Goal: Task Accomplishment & Management: Use online tool/utility

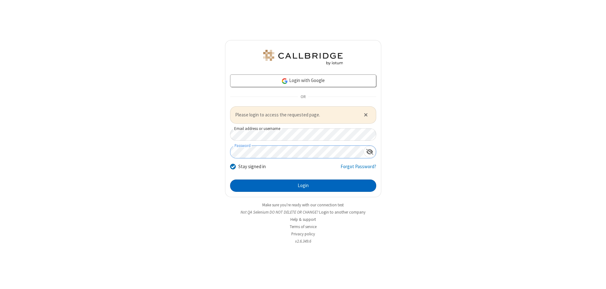
click at [303, 186] on button "Login" at bounding box center [303, 186] width 146 height 13
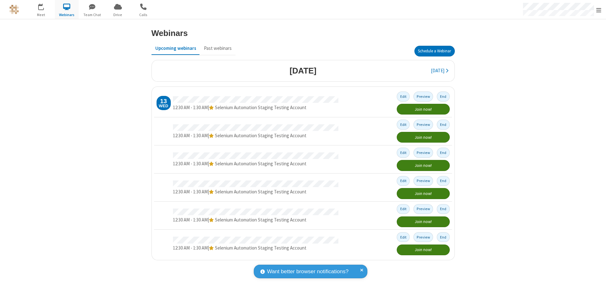
click at [434, 51] on button "Schedule a Webinar" at bounding box center [435, 51] width 40 height 11
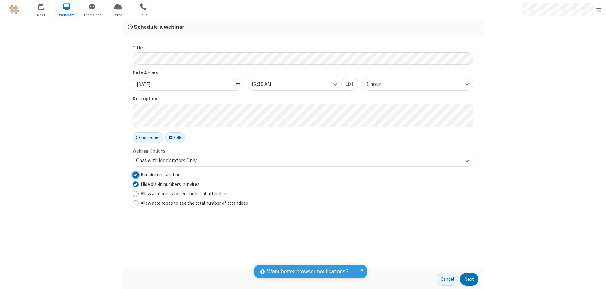
click at [135, 175] on input "Require registration" at bounding box center [136, 174] width 6 height 7
checkbox input "false"
click at [469, 279] on button "Next" at bounding box center [469, 279] width 18 height 13
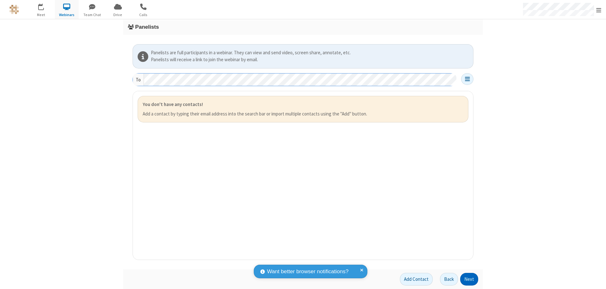
click at [469, 279] on button "Next" at bounding box center [469, 279] width 18 height 13
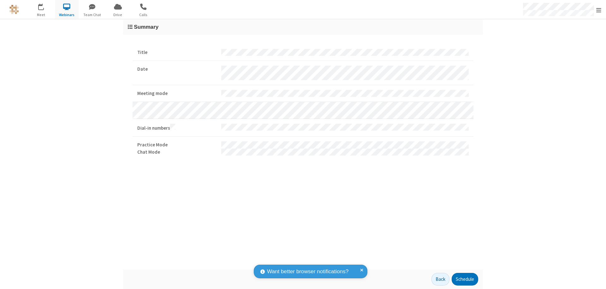
click at [465, 279] on button "Schedule" at bounding box center [465, 279] width 27 height 13
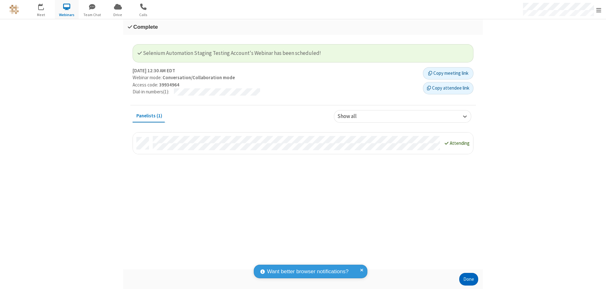
click at [469, 279] on button "Done" at bounding box center [468, 279] width 19 height 13
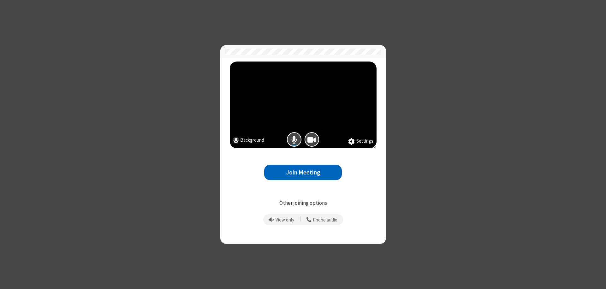
click at [303, 172] on button "Join Meeting" at bounding box center [303, 172] width 78 height 15
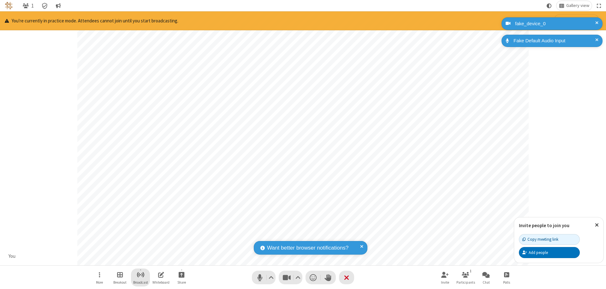
click at [140, 275] on span "Start broadcast" at bounding box center [141, 275] width 8 height 8
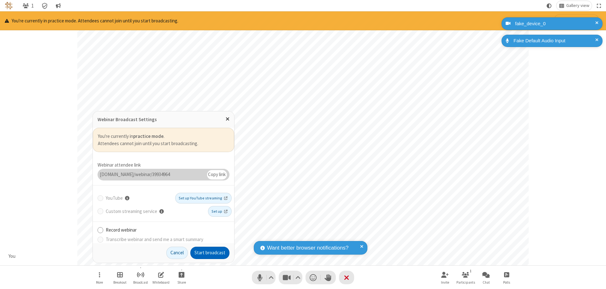
click at [210, 253] on button "Start broadcast" at bounding box center [209, 253] width 39 height 13
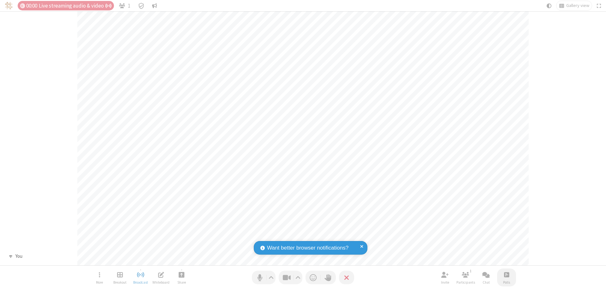
click at [506, 275] on span "Open poll" at bounding box center [506, 275] width 5 height 8
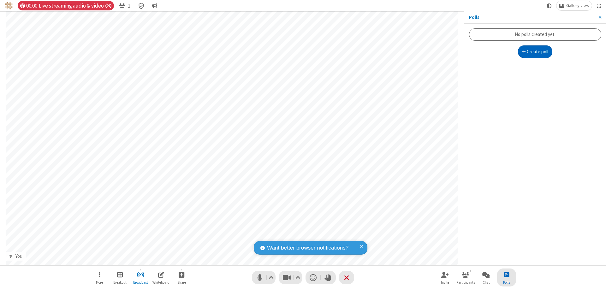
click at [535, 52] on button "Create poll" at bounding box center [535, 51] width 35 height 13
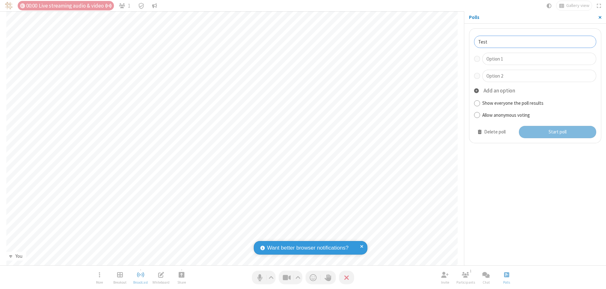
type input "Test"
type input "Yes"
type input "No"
click at [557, 132] on button "Start poll" at bounding box center [558, 132] width 78 height 13
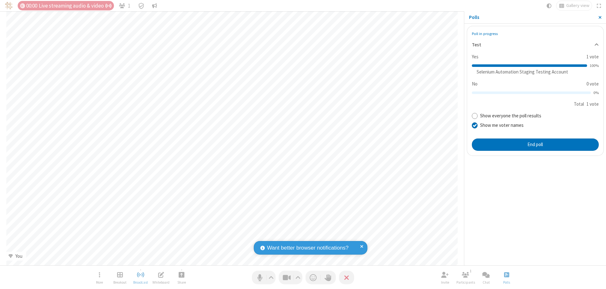
click at [600, 17] on span "Close sidebar" at bounding box center [600, 17] width 3 height 5
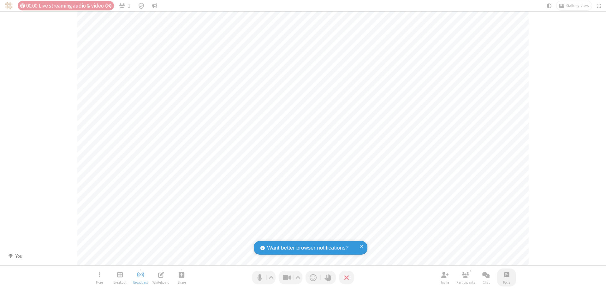
click at [506, 275] on span "Open poll" at bounding box center [506, 275] width 5 height 8
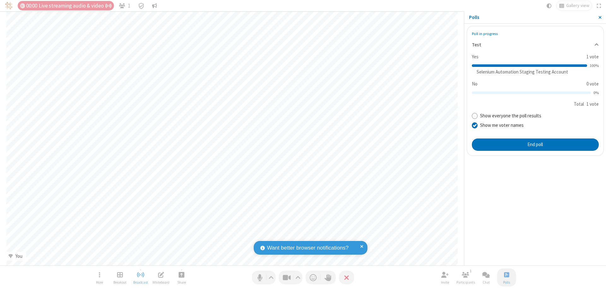
click at [535, 145] on button "End poll" at bounding box center [535, 145] width 127 height 13
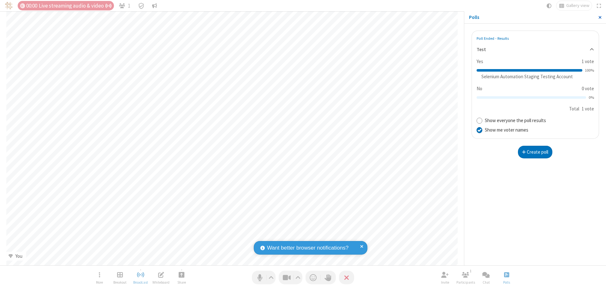
click at [600, 17] on span "Close sidebar" at bounding box center [600, 17] width 3 height 5
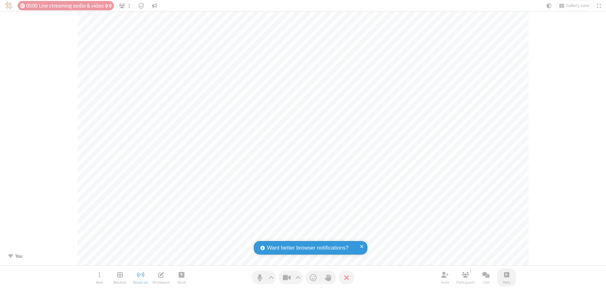
click at [506, 275] on span "Open poll" at bounding box center [506, 275] width 5 height 8
